Goal: Information Seeking & Learning: Learn about a topic

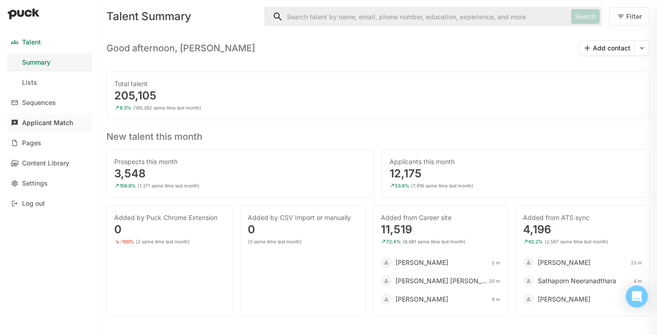
click at [37, 125] on div "Applicant Match" at bounding box center [47, 123] width 51 height 8
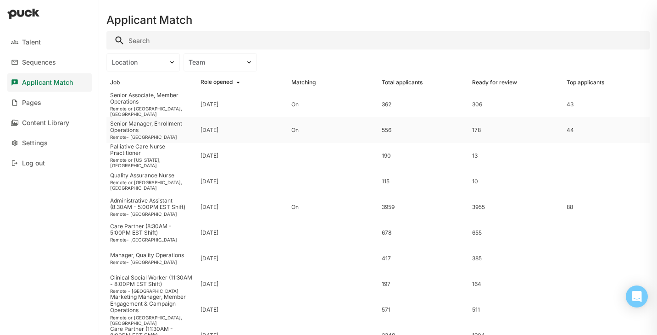
click at [153, 126] on div "Senior Manager, Enrollment Operations" at bounding box center [151, 127] width 83 height 13
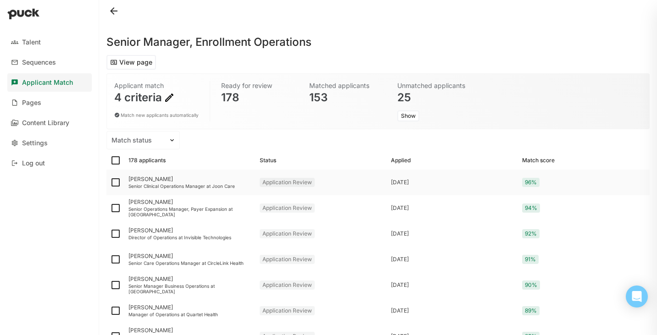
click at [194, 187] on div "Senior Clinical Operations Manager at Joon Care" at bounding box center [190, 186] width 124 height 6
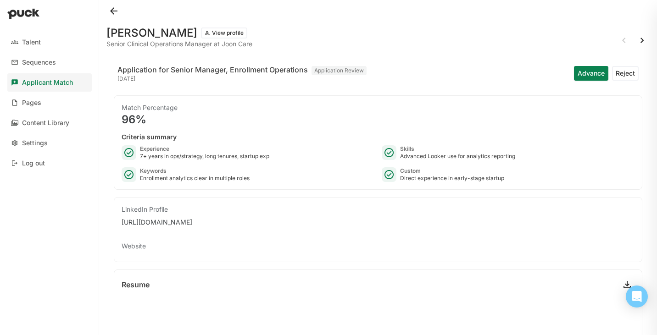
click at [114, 11] on button at bounding box center [113, 11] width 15 height 15
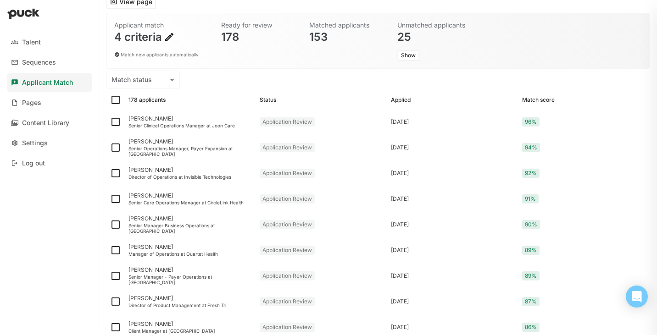
scroll to position [62, 0]
click at [194, 149] on div "Senior Operations Manager, Payer Expansion at Alma" at bounding box center [190, 149] width 124 height 11
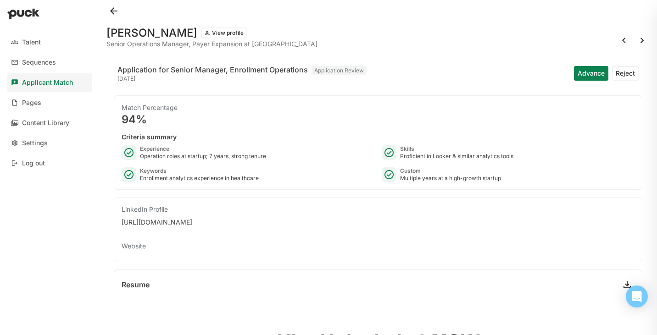
click at [113, 10] on button at bounding box center [113, 11] width 15 height 15
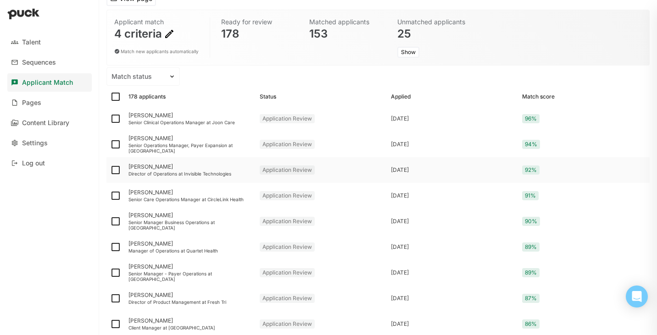
scroll to position [66, 0]
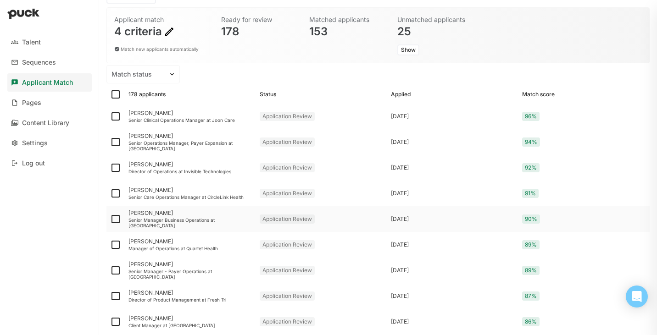
click at [164, 221] on div "Senior Manager Business Operations at Cerebral" at bounding box center [190, 222] width 124 height 11
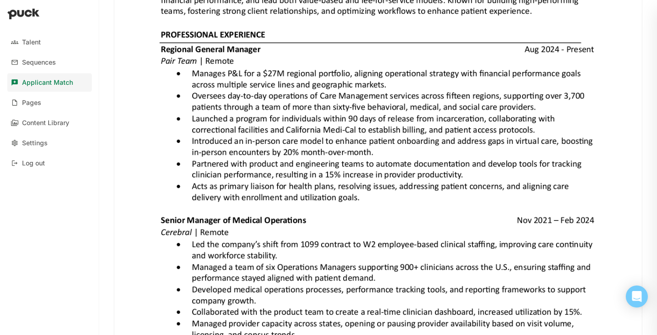
scroll to position [274, 0]
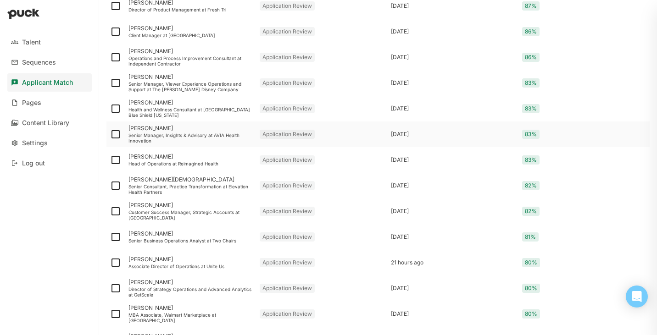
scroll to position [357, 0]
click at [150, 238] on div "Senior Business Operations Analyst at Two Chairs" at bounding box center [190, 241] width 124 height 6
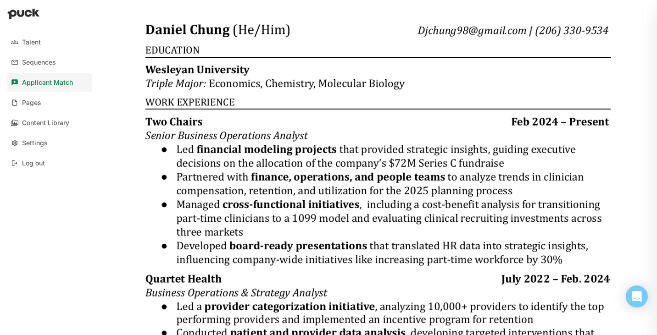
scroll to position [199, 0]
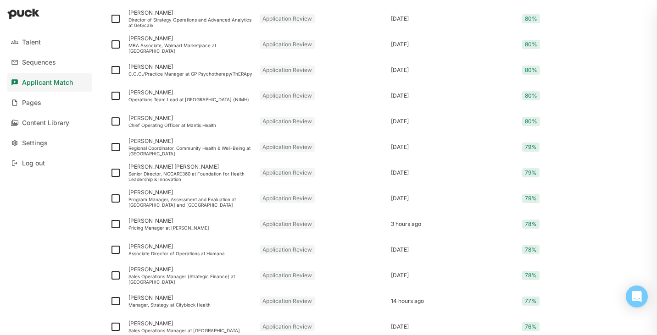
scroll to position [626, 0]
click at [200, 100] on div "Operations Team Lead at NATIONAL INSTITUTE OF MENTAL HEALTH (NIMH)" at bounding box center [190, 100] width 124 height 6
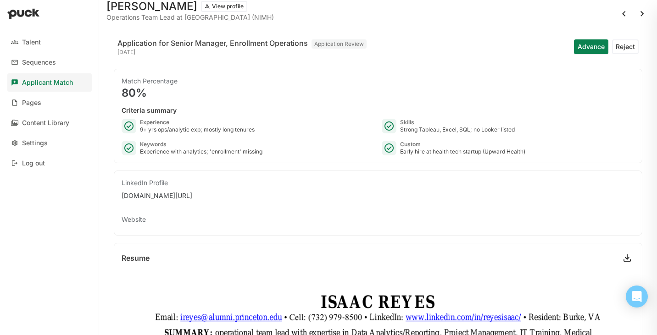
scroll to position [626, 0]
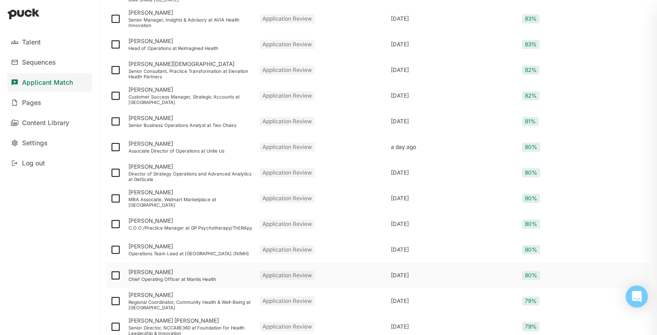
scroll to position [472, 0]
